Goal: Task Accomplishment & Management: Manage account settings

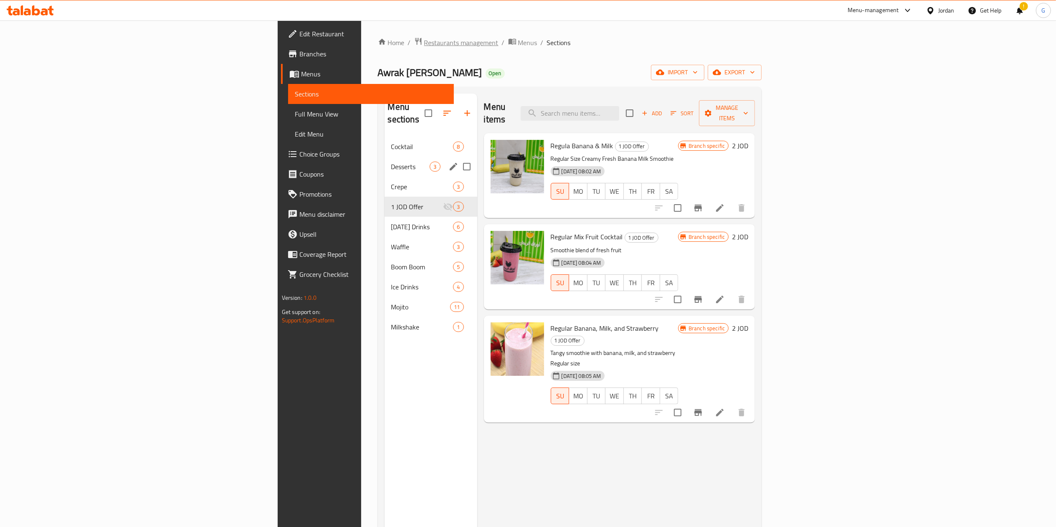
drag, startPoint x: 0, startPoint y: 0, endPoint x: 288, endPoint y: 43, distance: 290.7
click at [424, 43] on span "Restaurants management" at bounding box center [461, 43] width 74 height 10
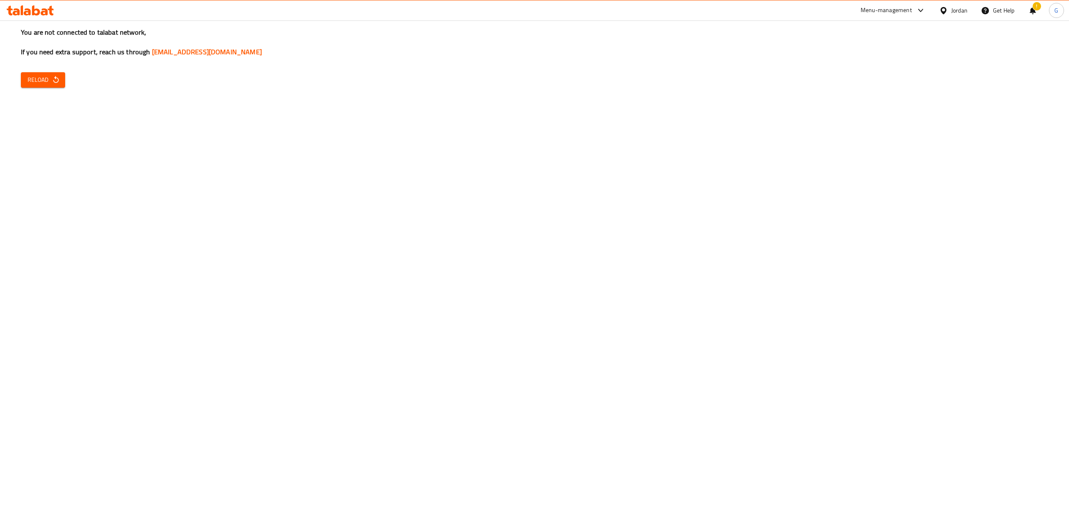
drag, startPoint x: 51, startPoint y: 71, endPoint x: 43, endPoint y: 88, distance: 18.9
click at [43, 88] on div "You are not connected to talabat network, If you need extra support, reach us t…" at bounding box center [534, 263] width 1069 height 527
click at [40, 81] on span "Reload" at bounding box center [43, 80] width 31 height 10
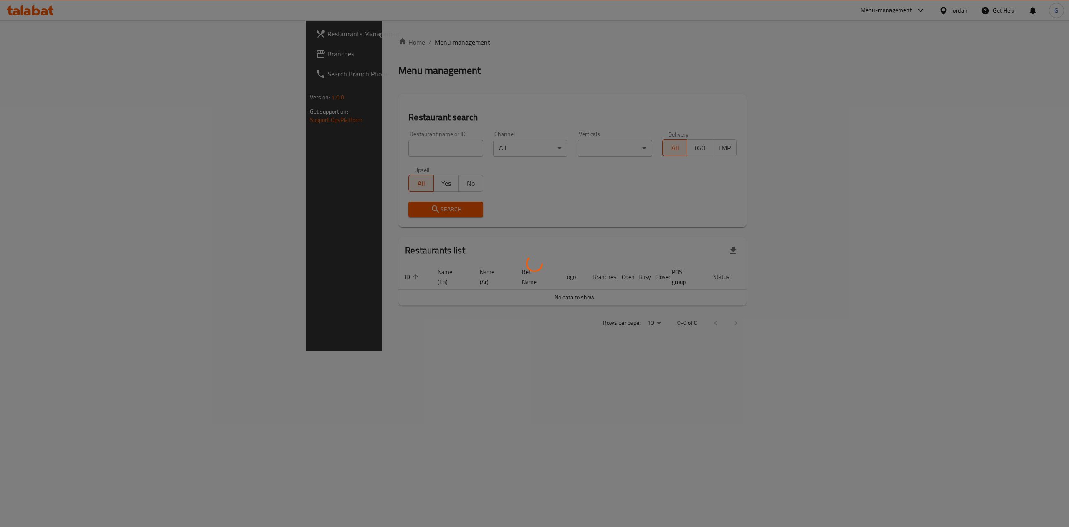
click at [40, 53] on div at bounding box center [534, 263] width 1069 height 527
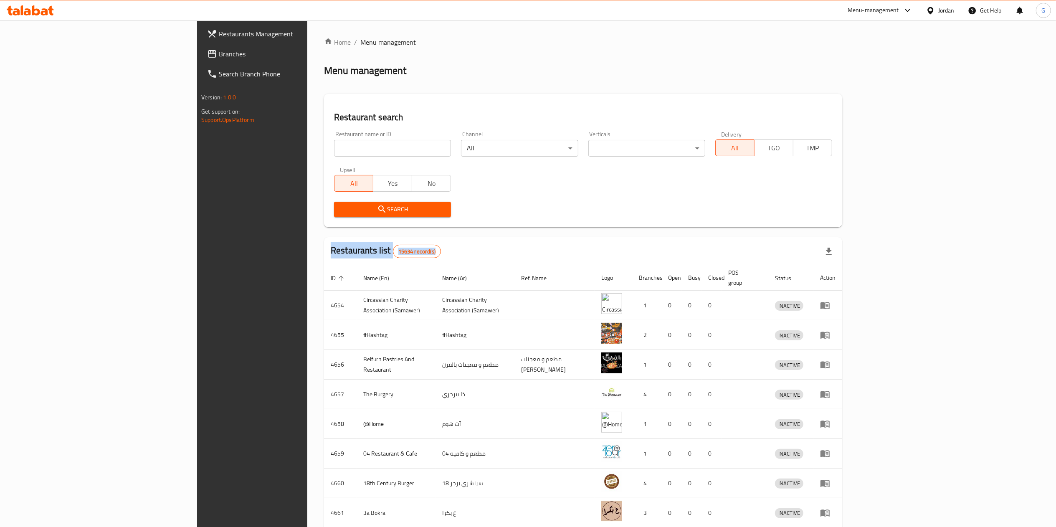
click at [219, 53] on span "Branches" at bounding box center [293, 54] width 148 height 10
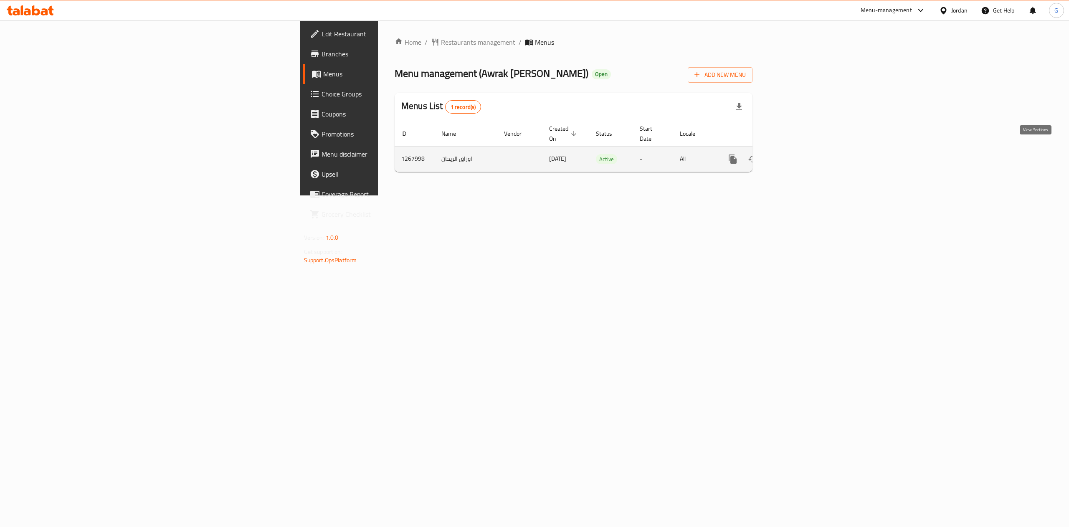
click at [796, 155] on icon "enhanced table" at bounding box center [793, 159] width 8 height 8
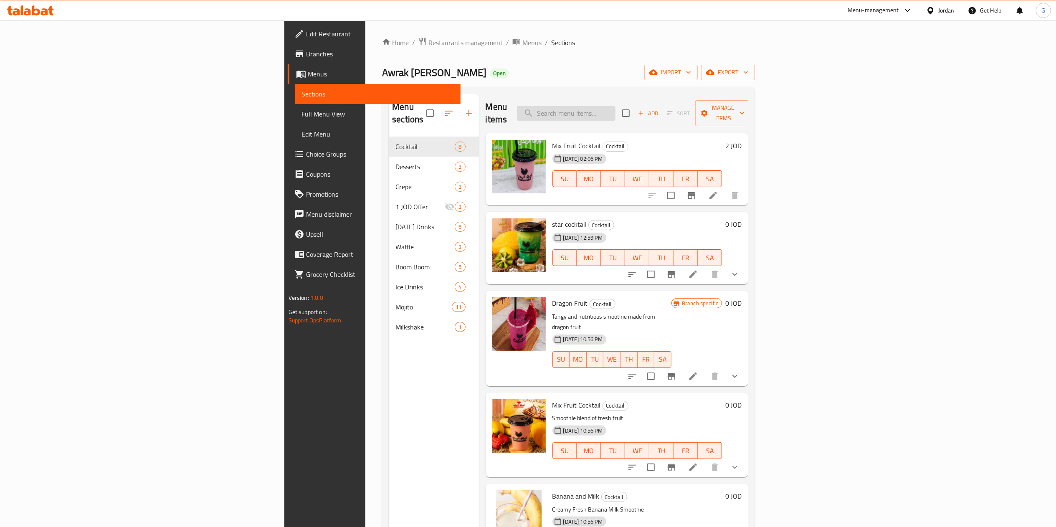
click at [615, 106] on input "search" at bounding box center [566, 113] width 99 height 15
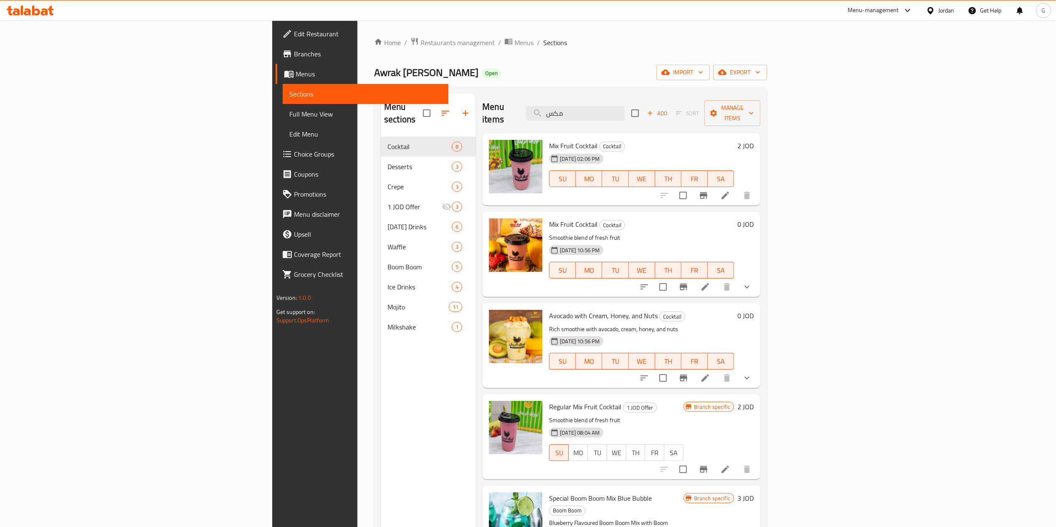
type input "مكس"
click at [708, 190] on icon "Branch-specific-item" at bounding box center [703, 195] width 10 height 10
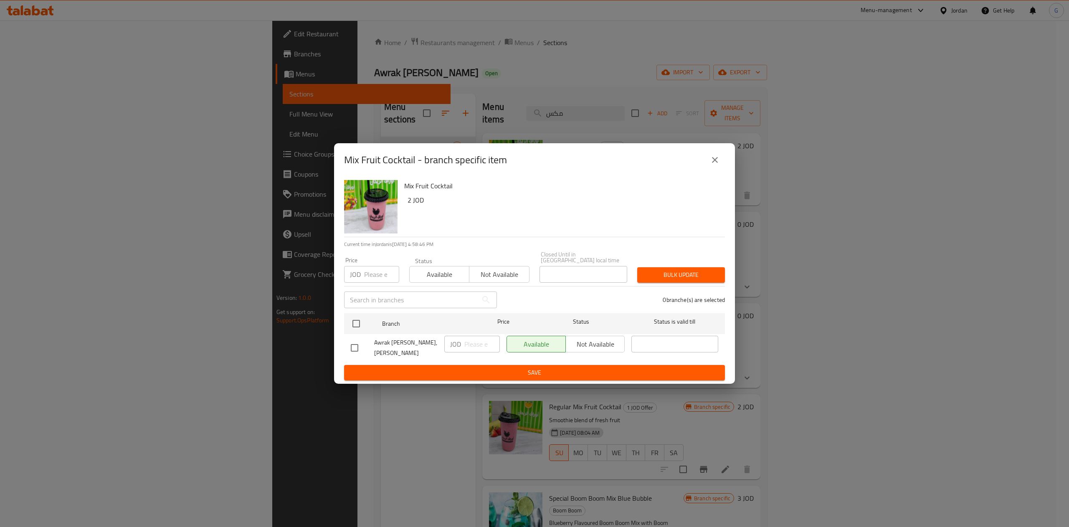
click at [355, 347] on input "checkbox" at bounding box center [355, 348] width 18 height 18
checkbox input "true"
click at [620, 344] on span "Not available" at bounding box center [595, 344] width 52 height 12
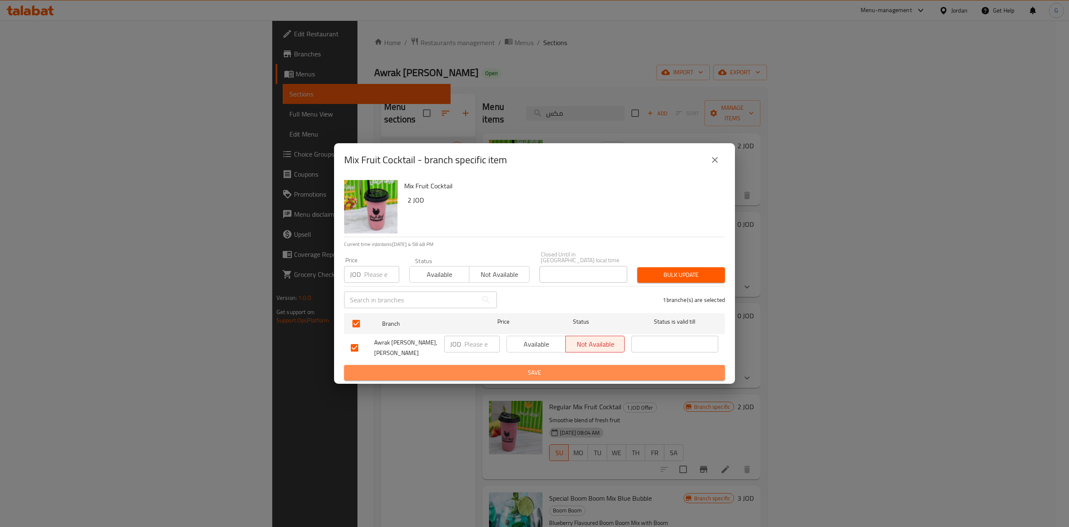
click at [593, 365] on button "Save" at bounding box center [534, 372] width 381 height 15
